Goal: Find specific page/section: Find specific page/section

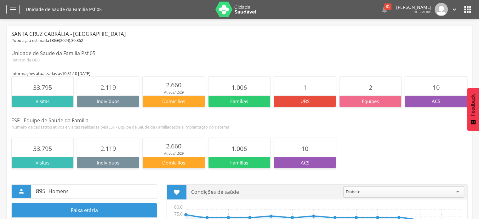
click at [13, 8] on icon "" at bounding box center [13, 10] width 8 height 8
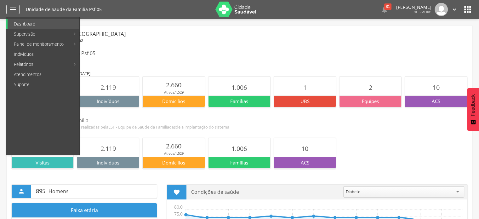
click at [13, 8] on icon "" at bounding box center [13, 10] width 8 height 8
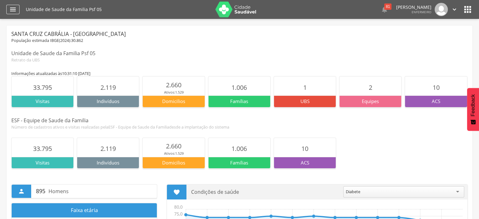
click at [15, 12] on icon "" at bounding box center [13, 10] width 8 height 8
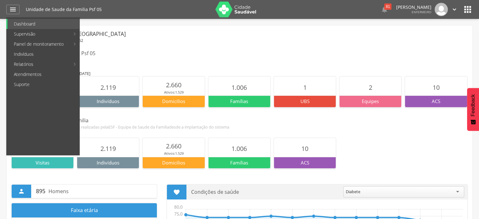
click at [199, 59] on div "Retrato da UBS" at bounding box center [239, 60] width 456 height 6
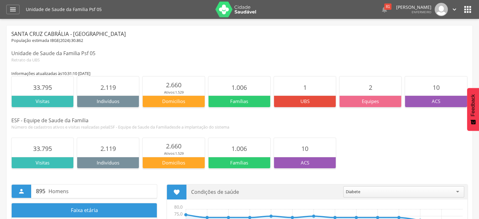
drag, startPoint x: 16, startPoint y: 8, endPoint x: 18, endPoint y: 21, distance: 12.7
click at [15, 8] on icon "" at bounding box center [13, 10] width 8 height 8
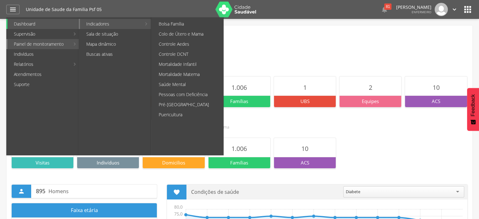
click at [99, 24] on link "Indicadores" at bounding box center [110, 24] width 61 height 10
click at [187, 102] on link "Pré-[GEOGRAPHIC_DATA]" at bounding box center [187, 104] width 71 height 10
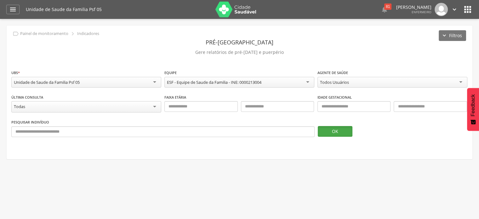
click at [346, 132] on button "OK" at bounding box center [335, 131] width 35 height 11
